Goal: Transaction & Acquisition: Purchase product/service

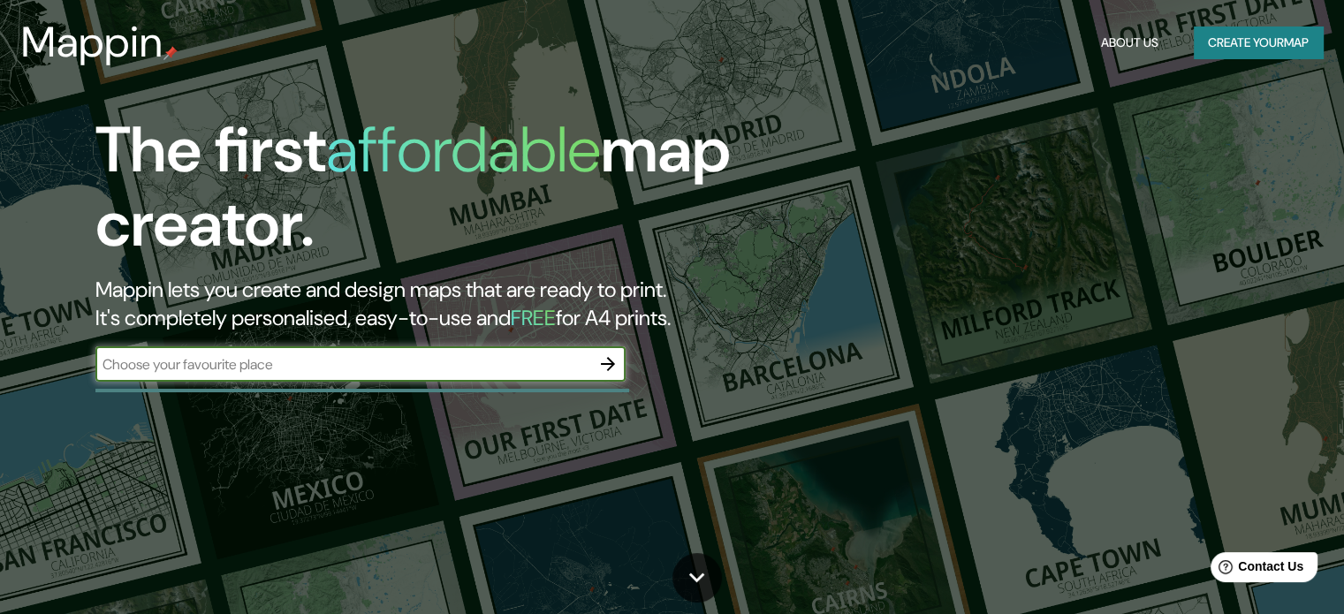
click at [595, 357] on button "button" at bounding box center [607, 363] width 35 height 35
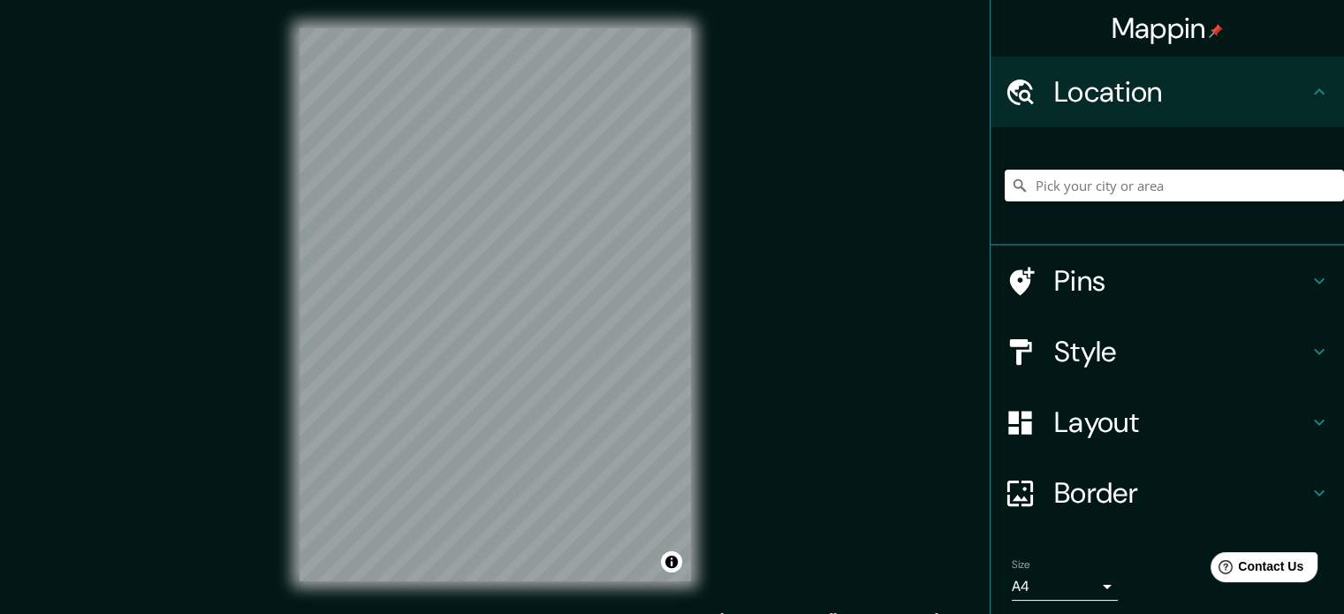
click at [1071, 188] on input "Pick your city or area" at bounding box center [1173, 186] width 339 height 32
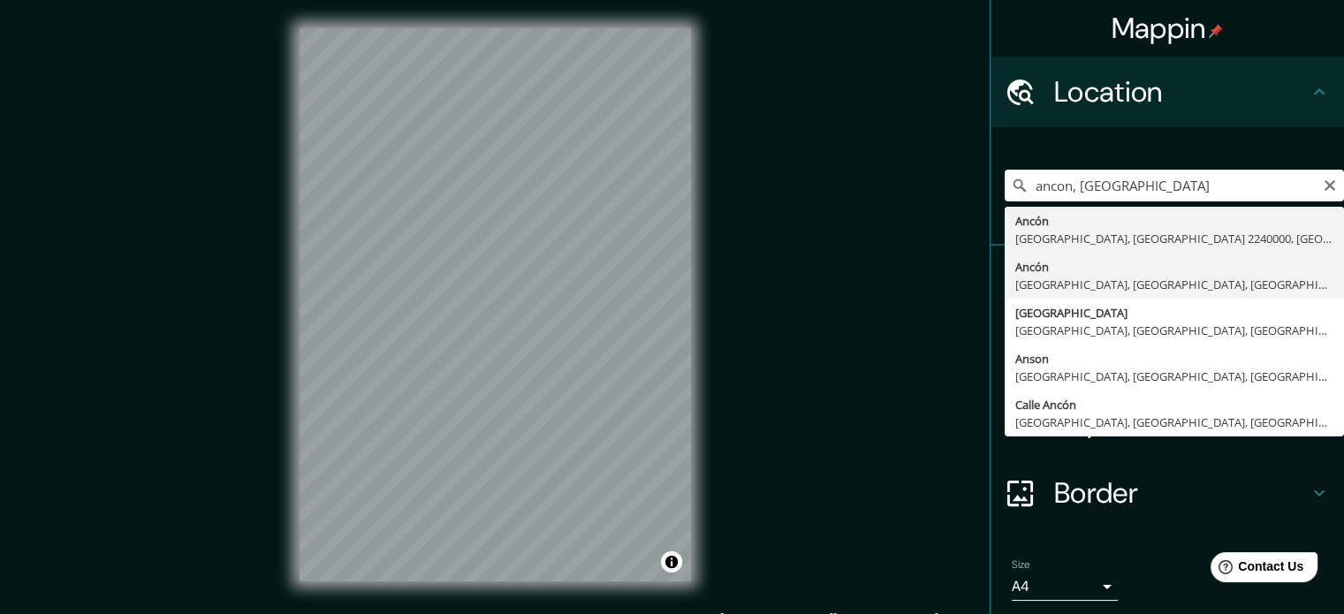
type input "Ancón, [GEOGRAPHIC_DATA], [GEOGRAPHIC_DATA], [GEOGRAPHIC_DATA]"
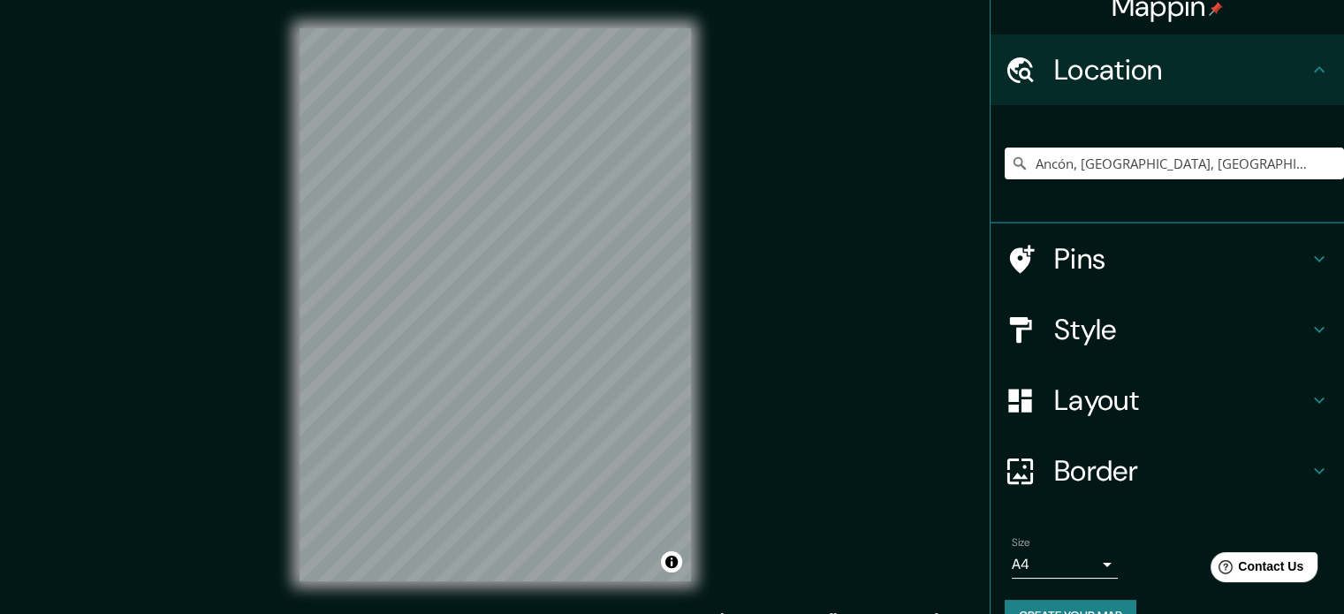
scroll to position [60, 0]
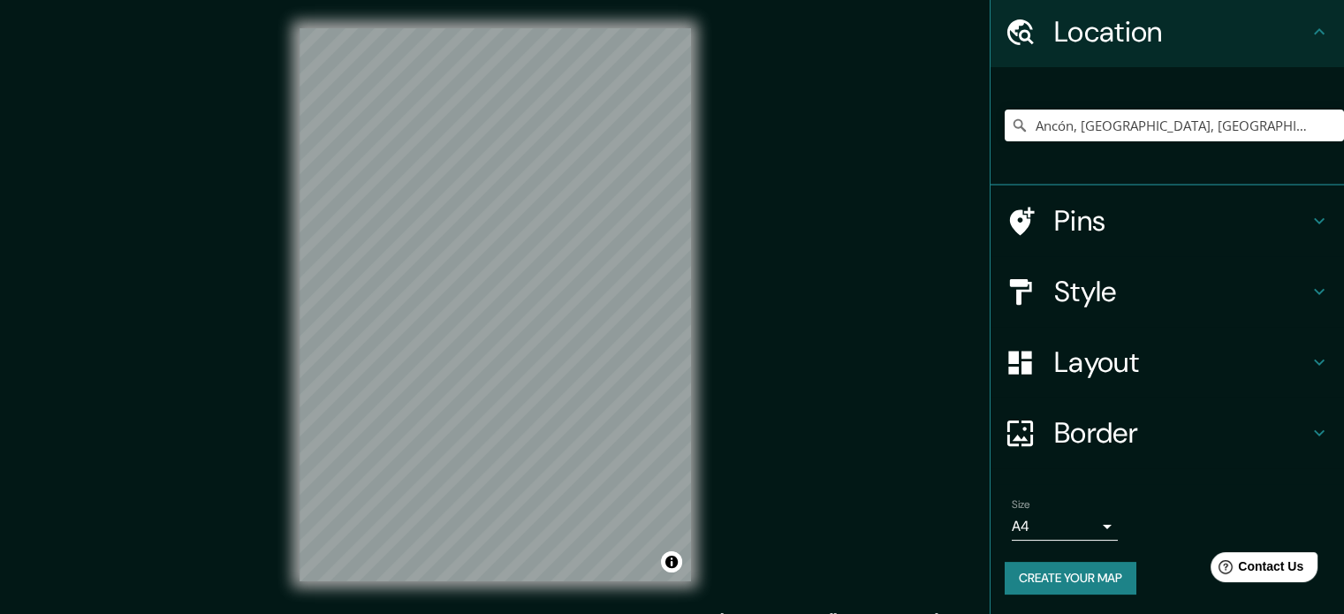
click at [1028, 573] on button "Create your map" at bounding box center [1070, 578] width 132 height 33
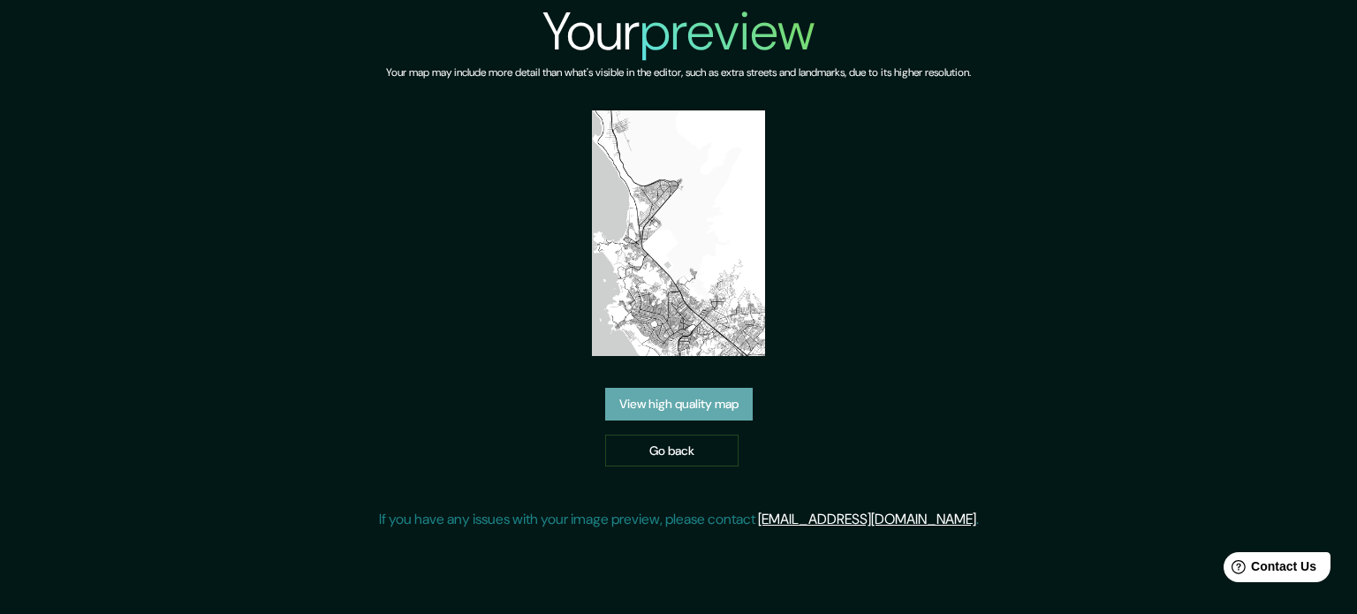
click at [677, 409] on link "View high quality map" at bounding box center [679, 404] width 148 height 33
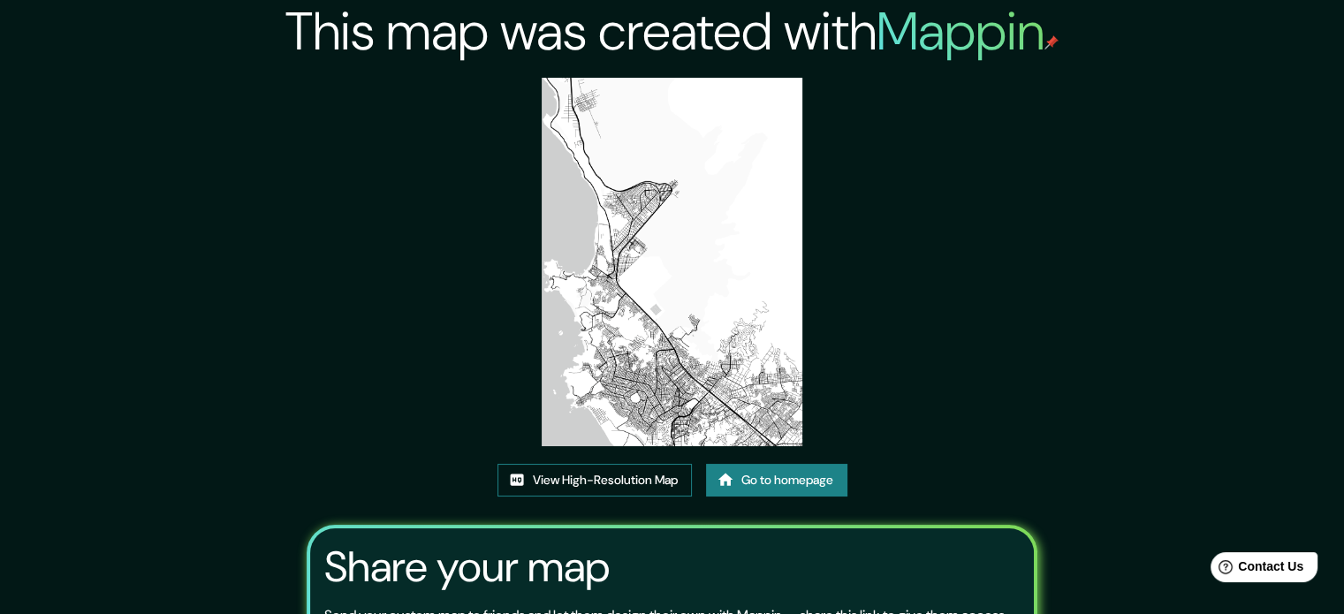
click at [594, 474] on link "View High-Resolution Map" at bounding box center [594, 480] width 194 height 33
